Goal: Task Accomplishment & Management: Manage account settings

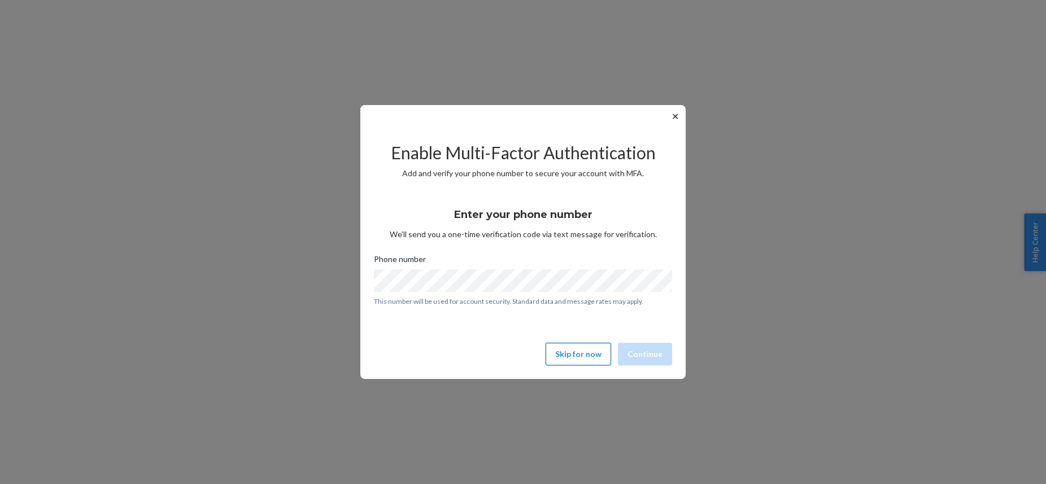
click at [593, 359] on button "Skip for now" at bounding box center [577, 354] width 65 height 23
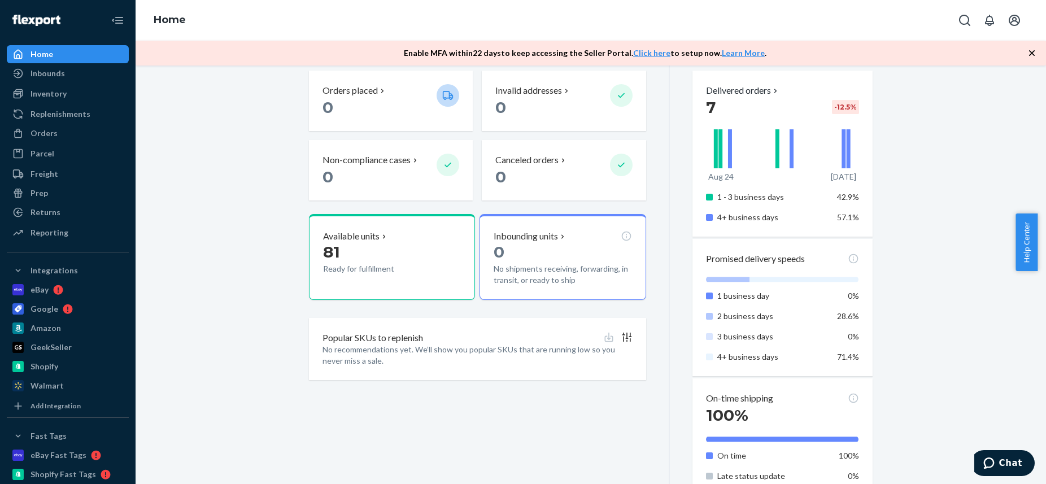
scroll to position [339, 0]
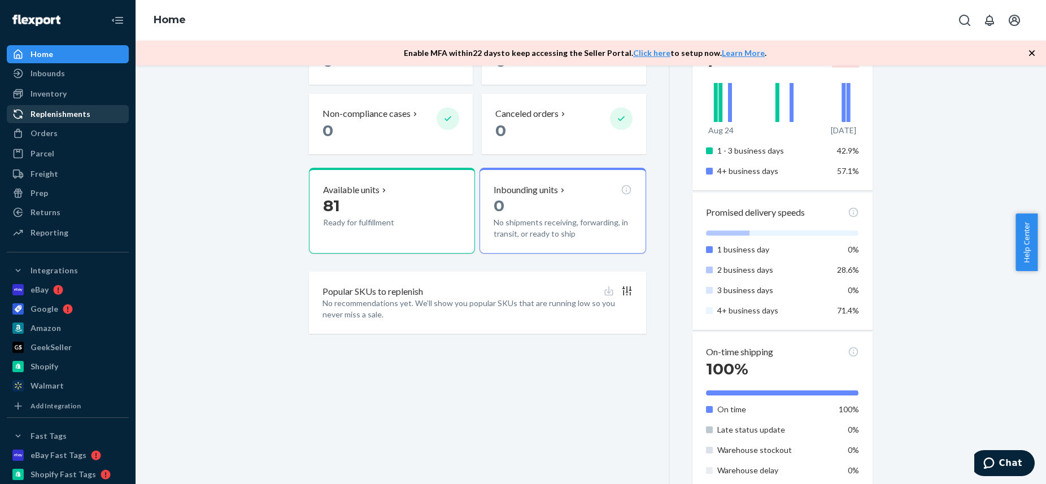
click at [74, 112] on div "Replenishments" at bounding box center [60, 113] width 60 height 11
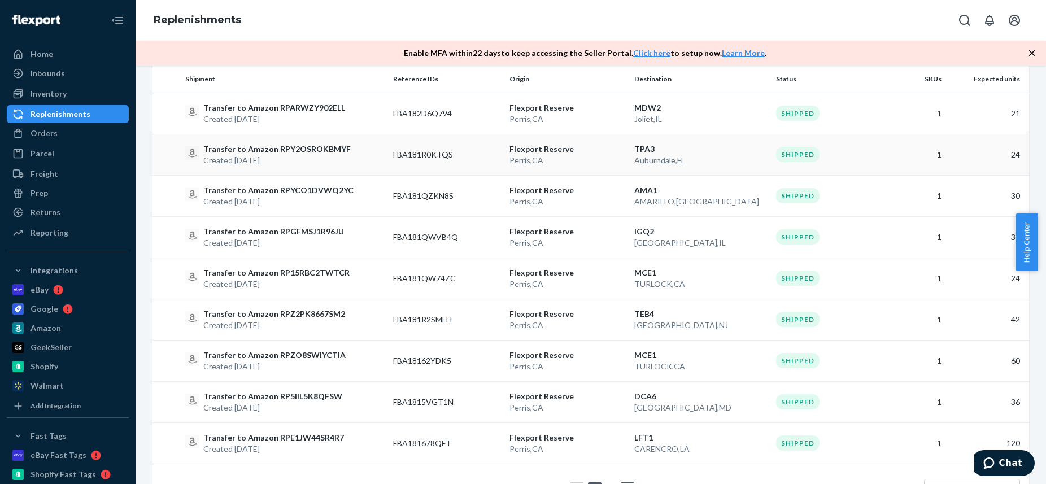
scroll to position [857, 0]
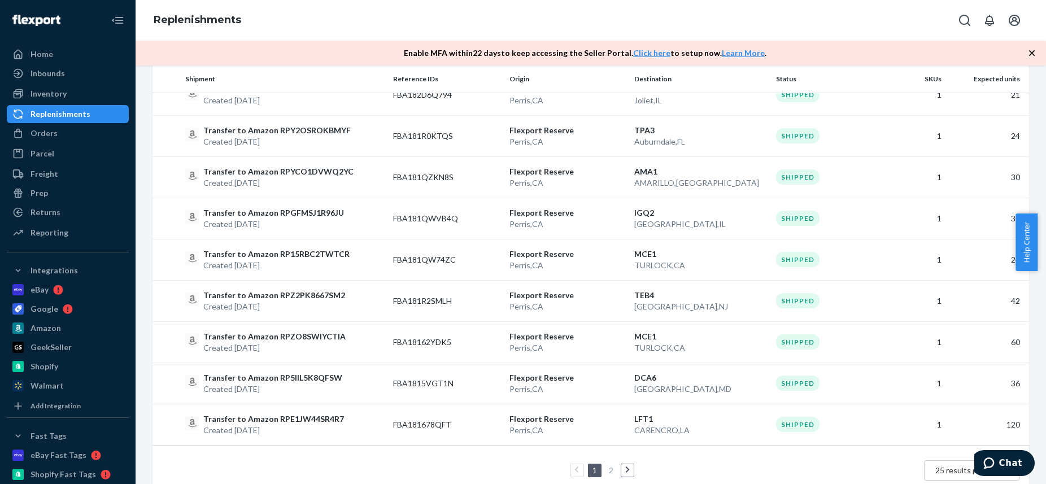
click at [625, 466] on icon at bounding box center [627, 470] width 5 height 8
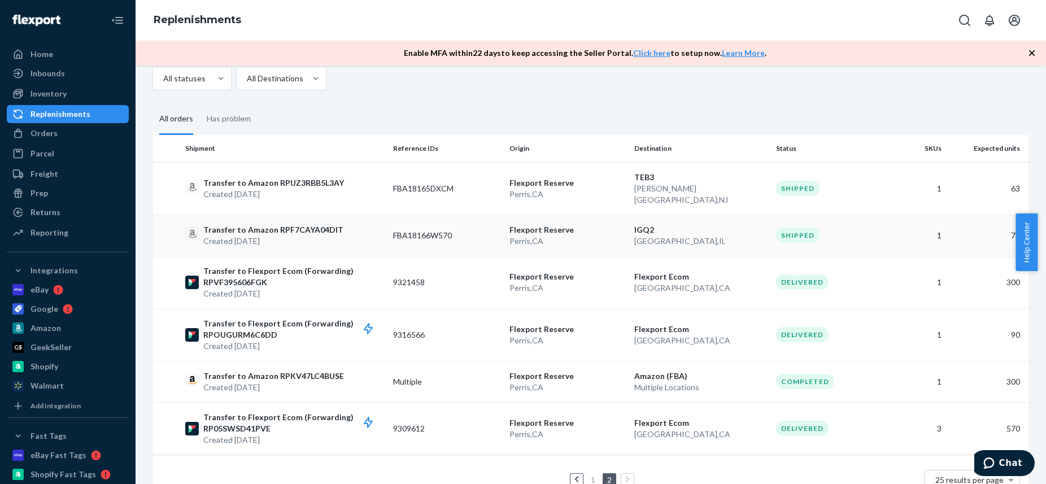
scroll to position [74, 0]
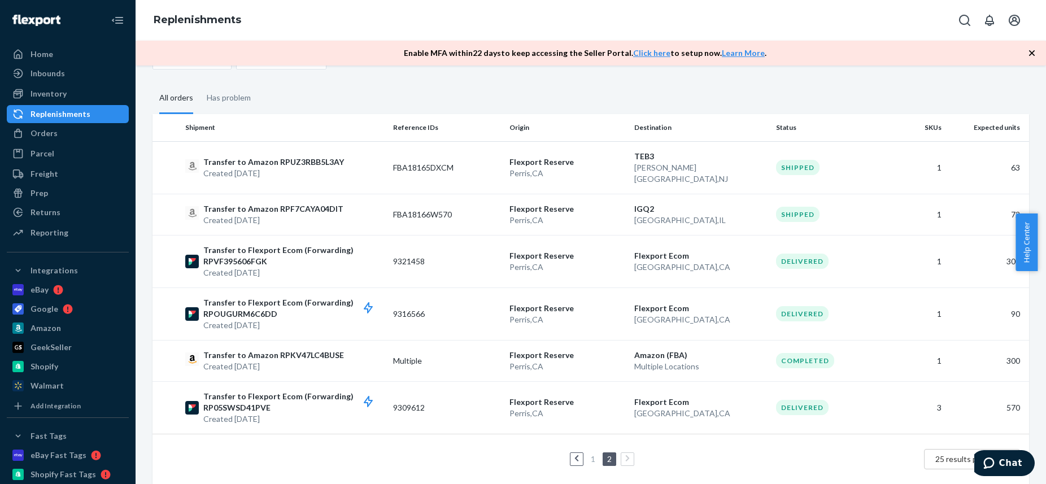
click at [574, 455] on icon at bounding box center [576, 459] width 5 height 8
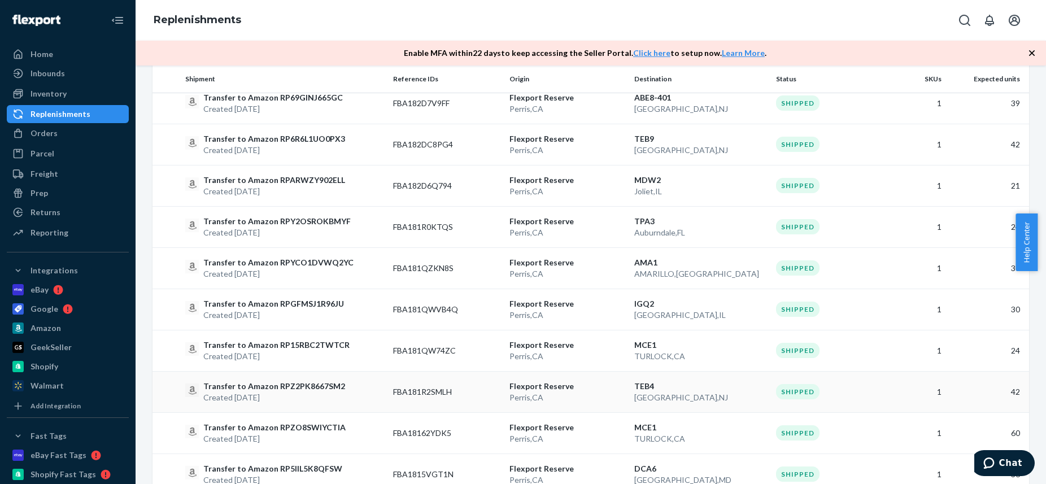
scroll to position [857, 0]
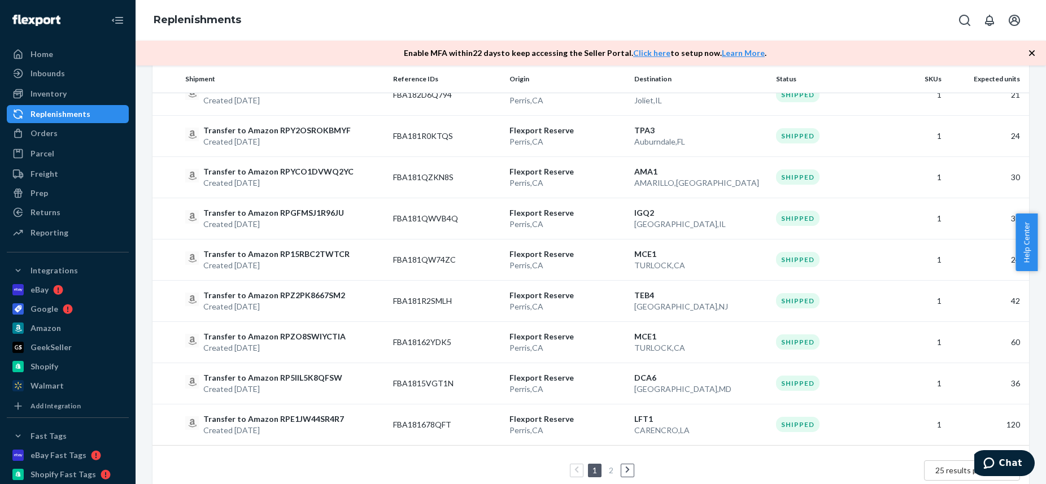
click at [623, 464] on link at bounding box center [627, 471] width 12 height 14
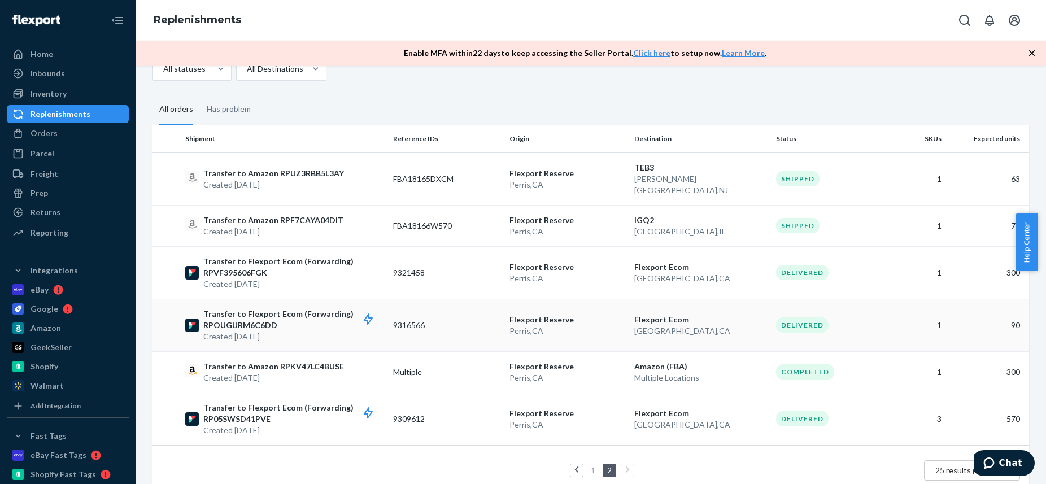
scroll to position [74, 0]
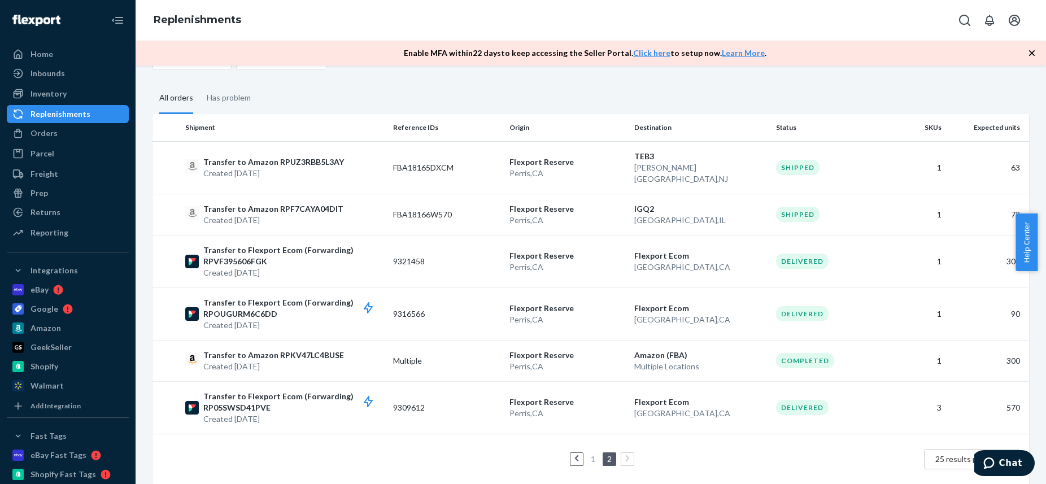
click at [577, 452] on link at bounding box center [576, 459] width 12 height 14
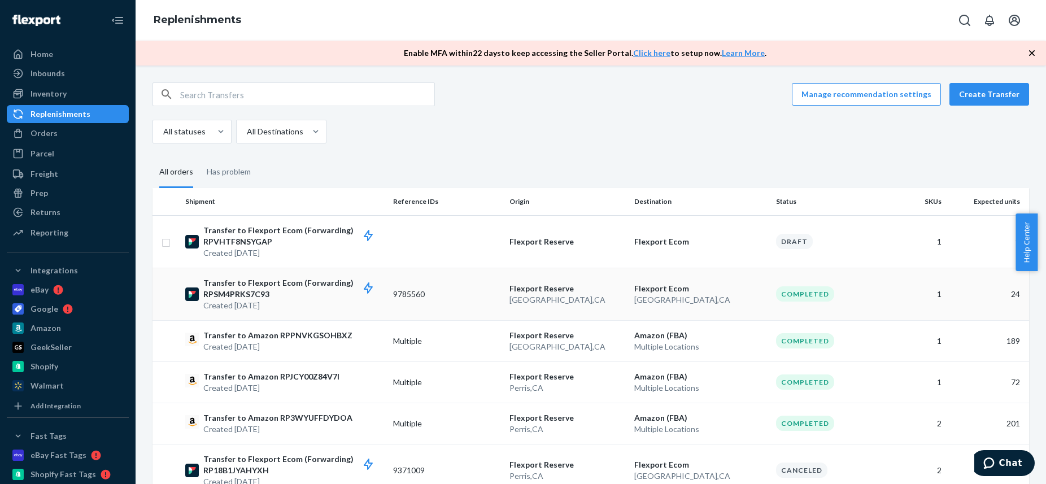
click at [527, 283] on p "Flexport Reserve" at bounding box center [567, 288] width 116 height 11
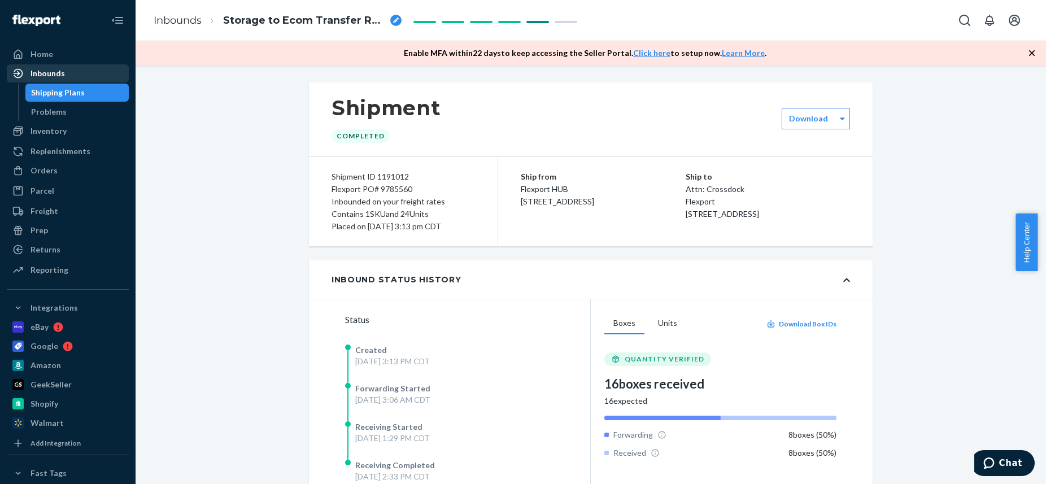
click at [47, 76] on div "Inbounds" at bounding box center [47, 73] width 34 height 11
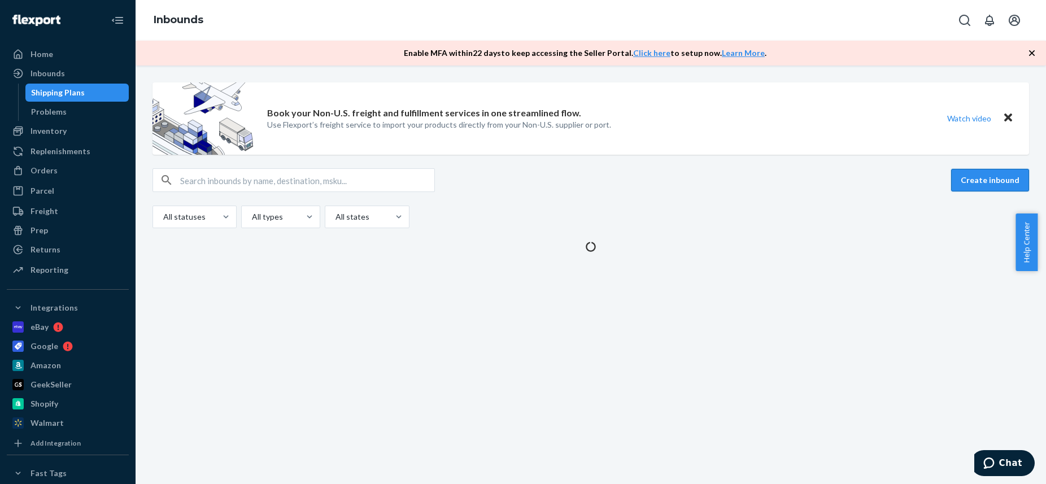
click at [977, 176] on button "Create inbound" at bounding box center [990, 180] width 78 height 23
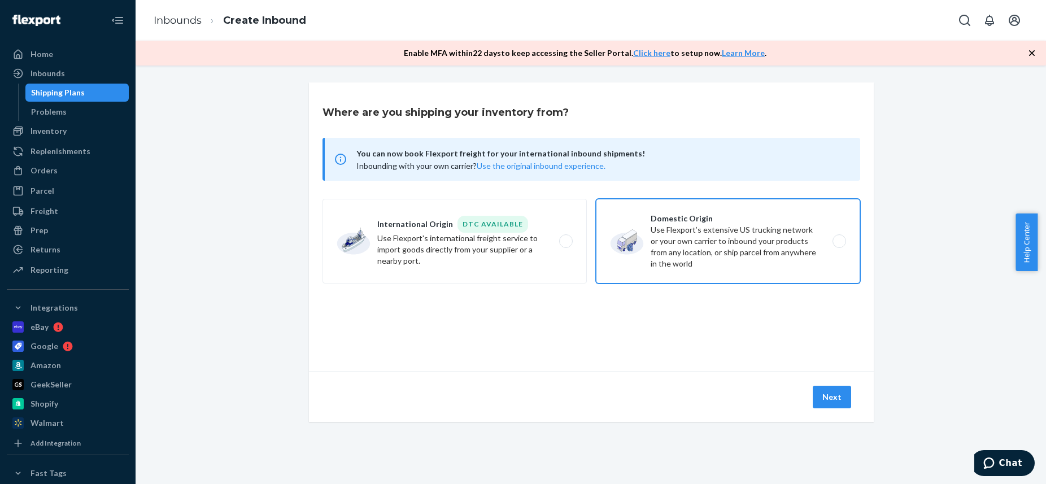
click at [697, 244] on label "Domestic Origin Use Flexport’s extensive US trucking network or your own carrie…" at bounding box center [728, 241] width 264 height 85
click at [838, 244] on input "Domestic Origin Use Flexport’s extensive US trucking network or your own carrie…" at bounding box center [841, 241] width 7 height 7
radio input "true"
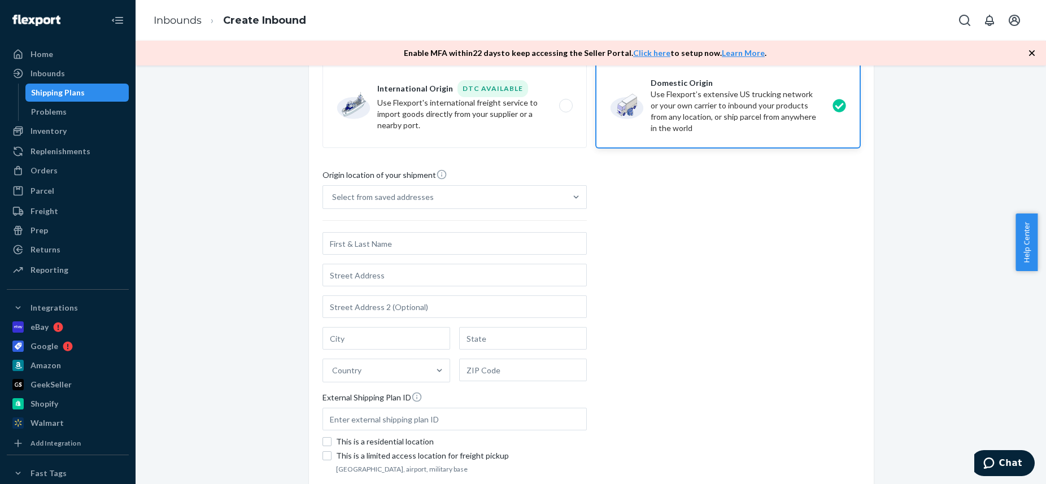
scroll to position [226, 0]
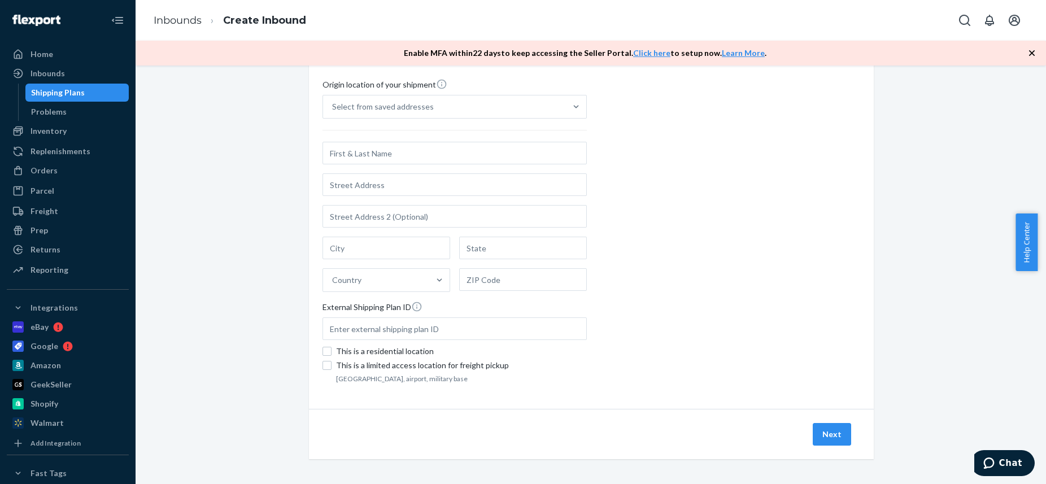
click at [380, 149] on input "text" at bounding box center [454, 153] width 264 height 23
click at [83, 133] on div "Inventory" at bounding box center [68, 131] width 120 height 16
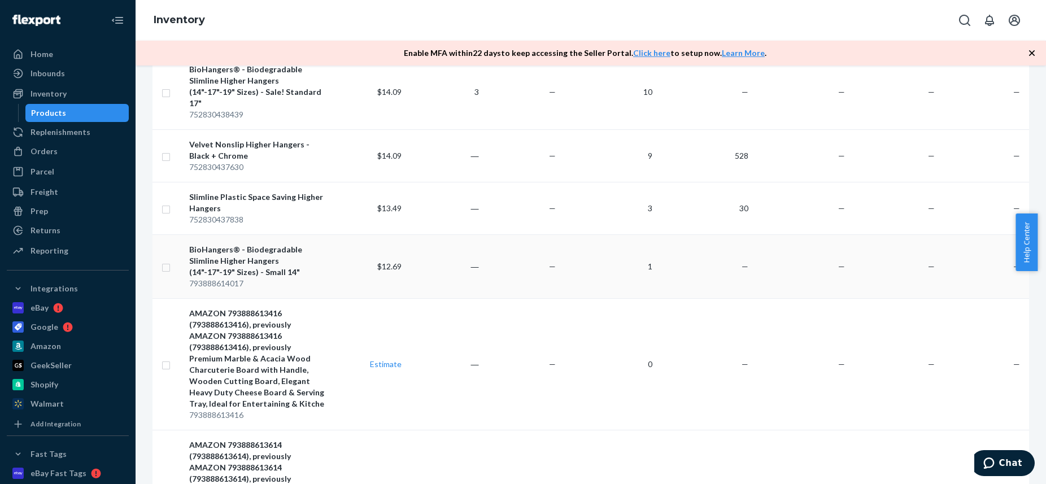
scroll to position [282, 0]
